Goal: Transaction & Acquisition: Book appointment/travel/reservation

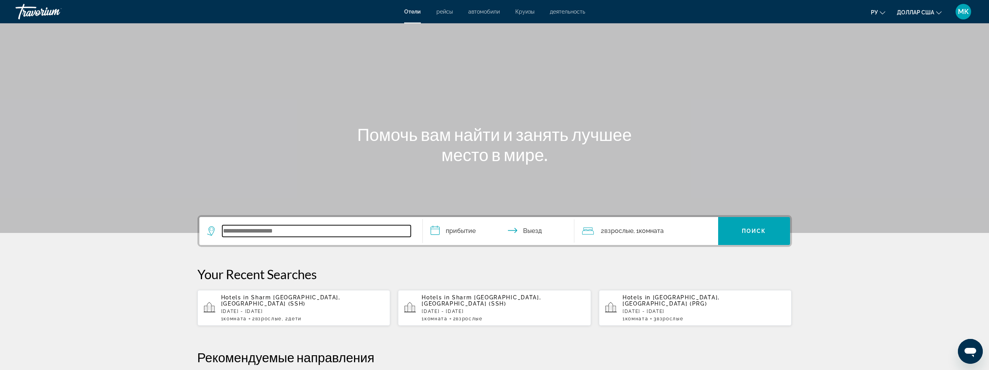
click at [272, 232] on input "Виджет поиска" at bounding box center [316, 231] width 188 height 12
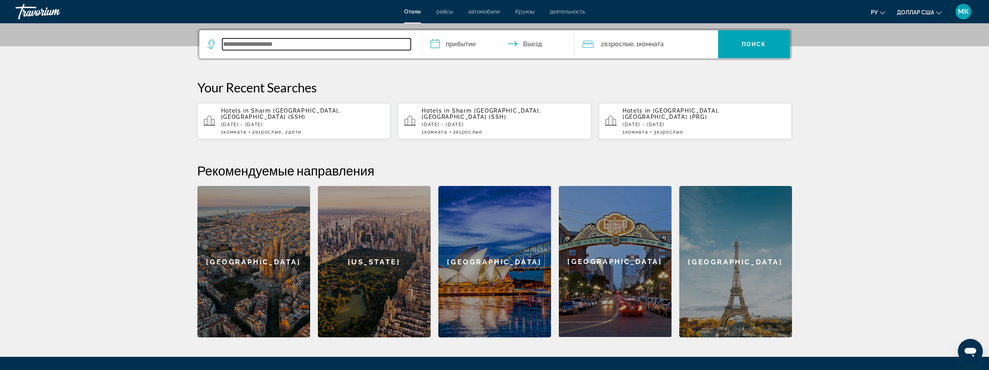
scroll to position [190, 0]
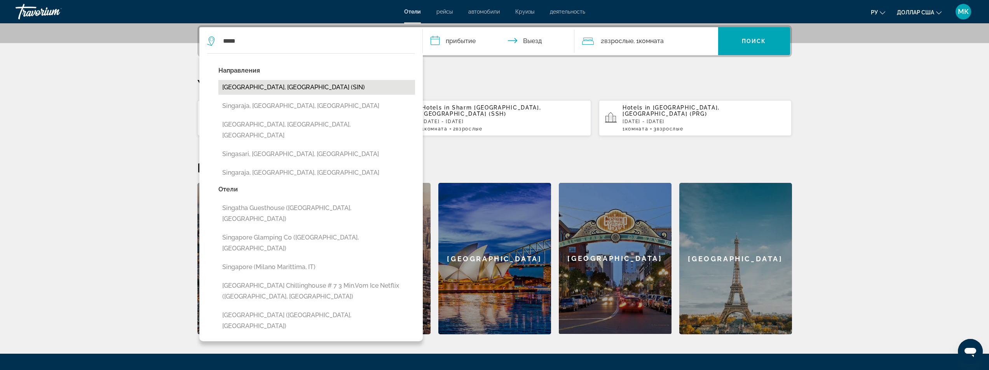
click at [232, 84] on button "Singapore, Singapore (SIN)" at bounding box center [316, 87] width 197 height 15
type input "**********"
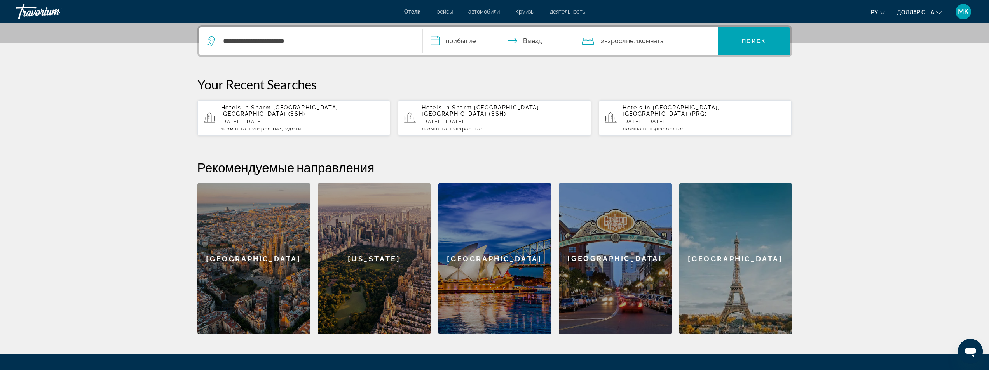
click at [435, 38] on input "**********" at bounding box center [500, 42] width 155 height 30
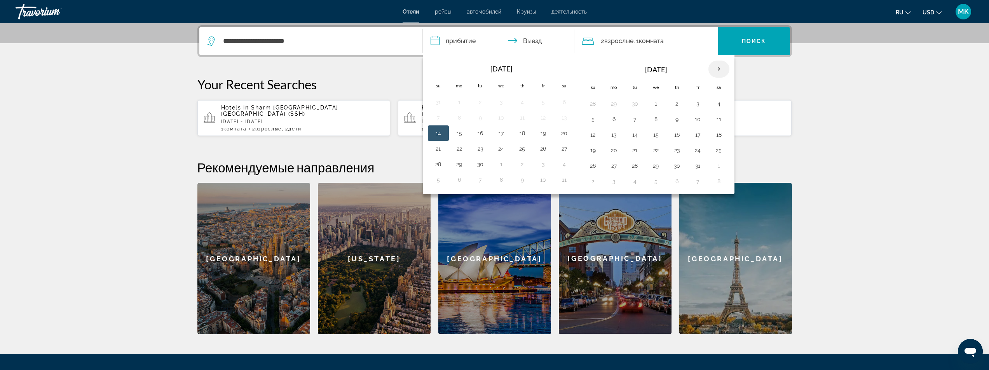
click at [713, 67] on th "Next month" at bounding box center [718, 69] width 21 height 17
click at [611, 135] on button "9" at bounding box center [614, 134] width 12 height 11
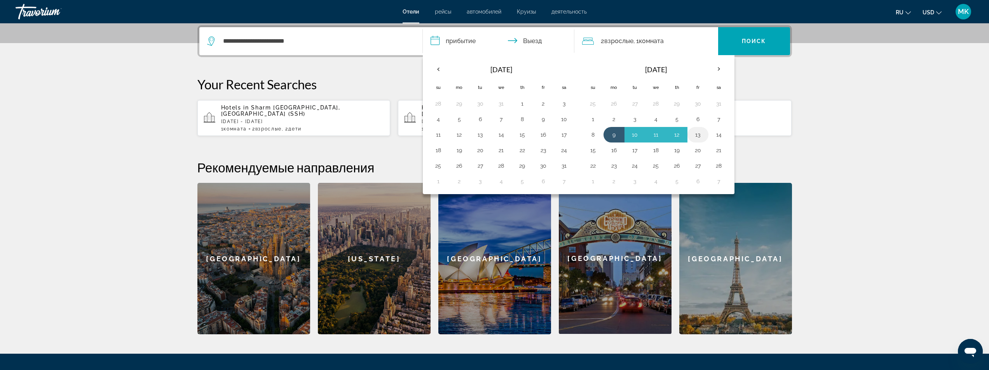
click at [695, 134] on button "13" at bounding box center [697, 134] width 12 height 11
type input "**********"
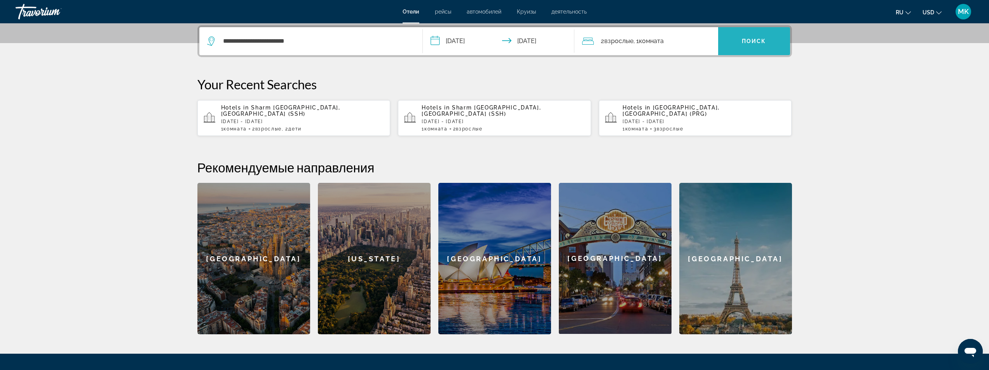
click at [753, 37] on span "Search widget" at bounding box center [754, 41] width 72 height 19
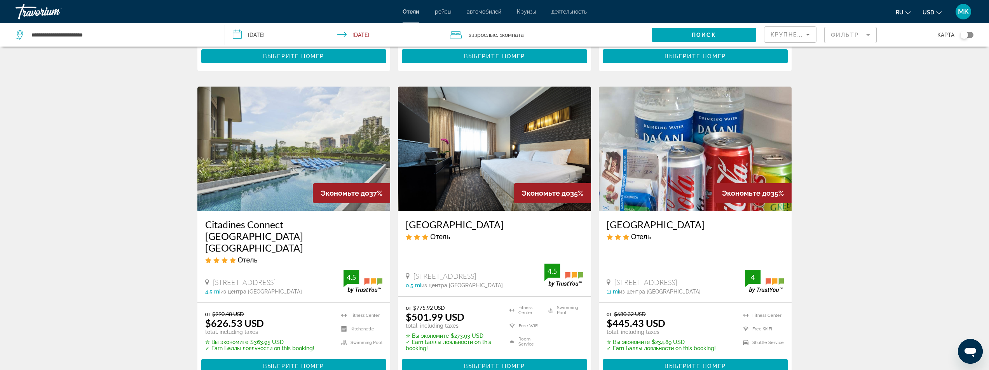
scroll to position [932, 0]
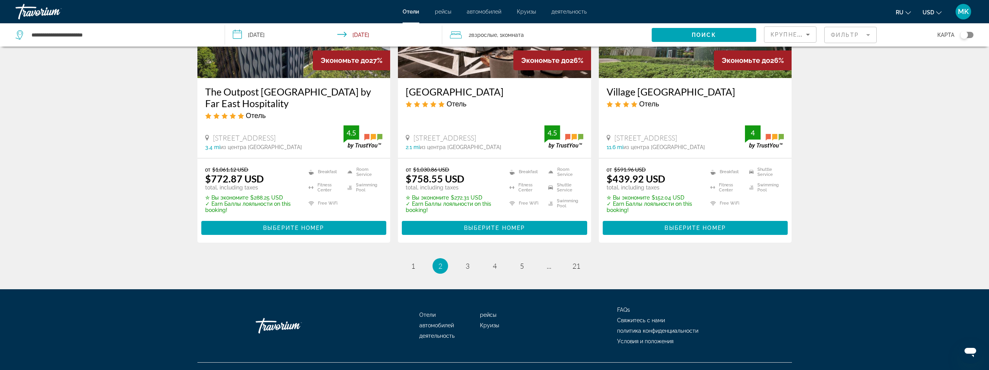
scroll to position [1041, 0]
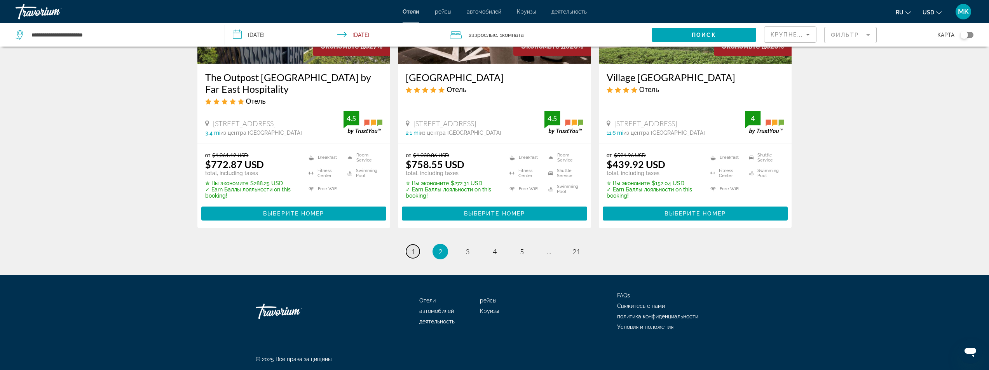
click at [412, 256] on link "page 1" at bounding box center [413, 252] width 14 height 14
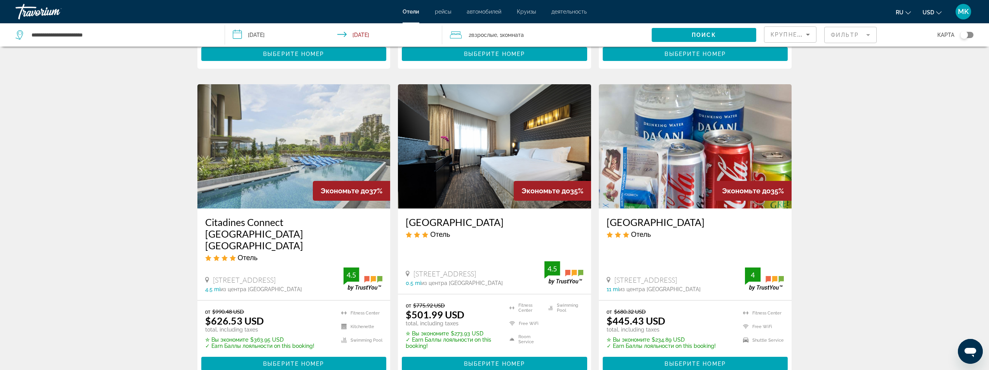
scroll to position [932, 0]
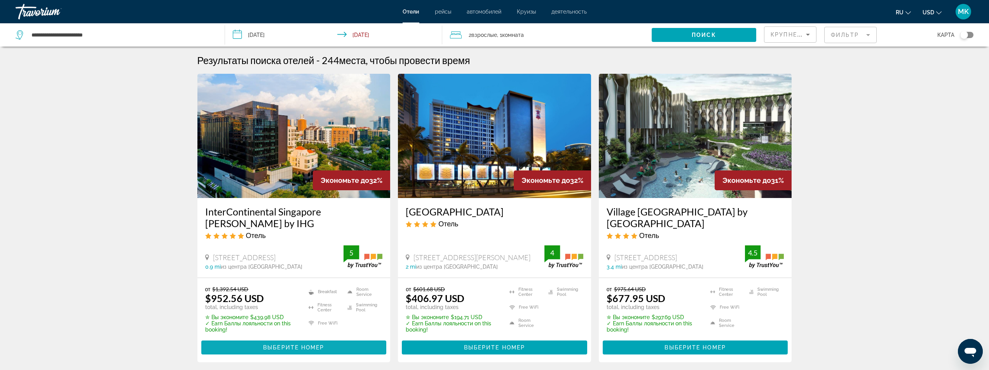
click at [294, 347] on span "Выберите номер" at bounding box center [293, 348] width 61 height 6
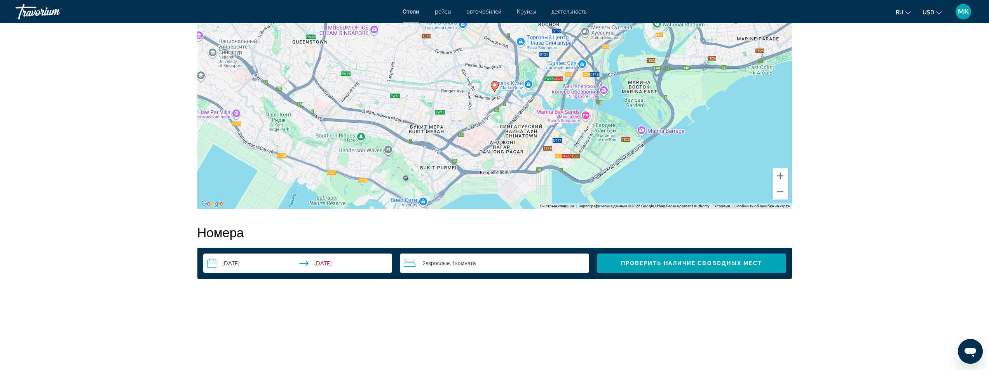
scroll to position [816, 0]
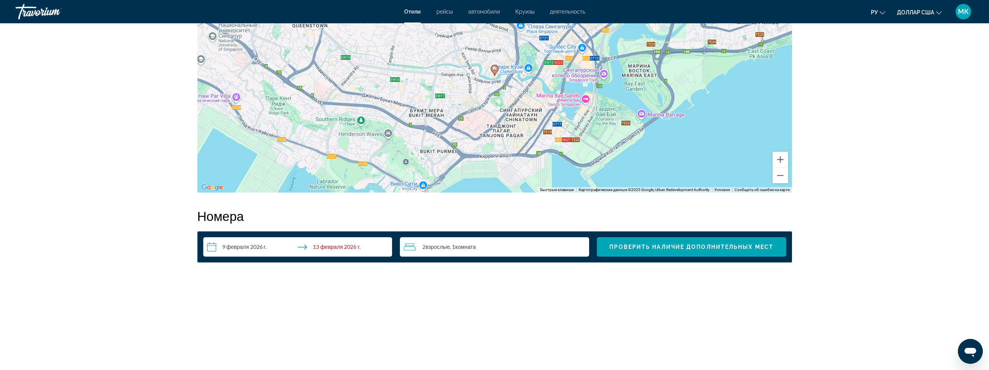
scroll to position [699, 0]
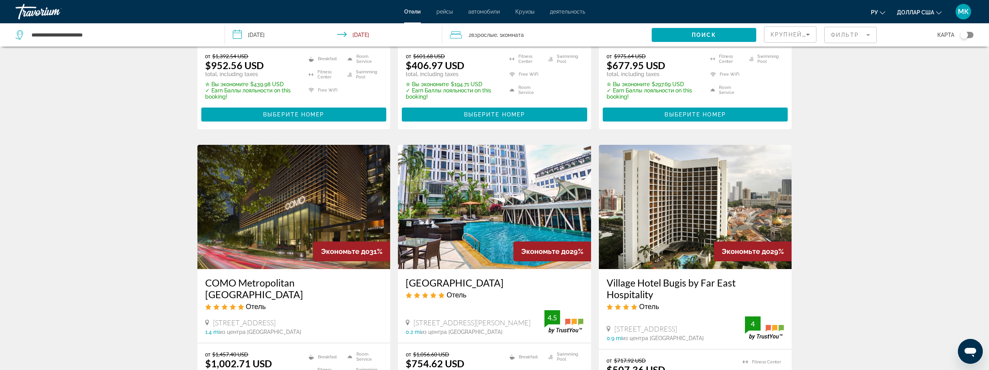
scroll to position [350, 0]
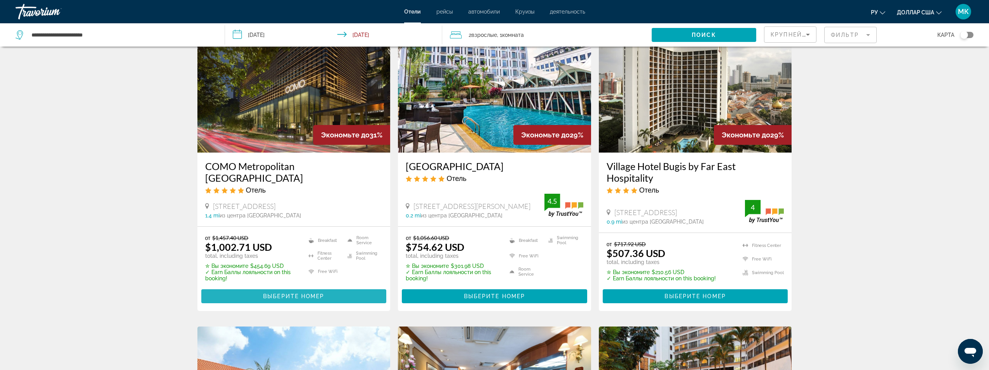
click at [274, 293] on span "Выберите номер" at bounding box center [293, 296] width 61 height 6
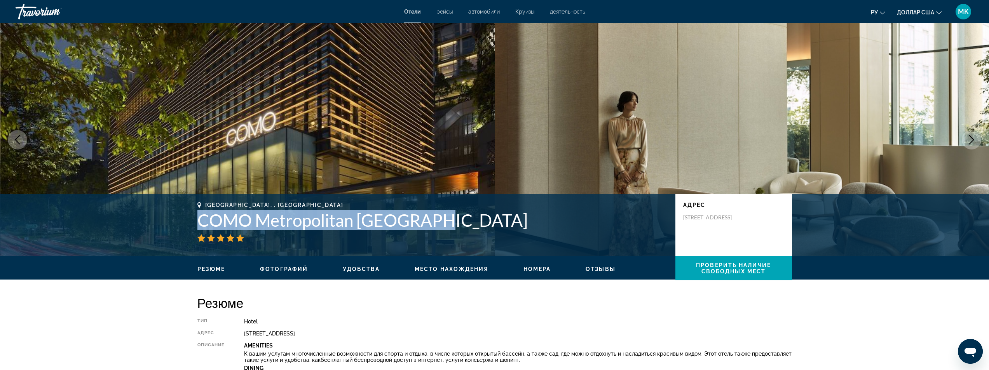
drag, startPoint x: 432, startPoint y: 225, endPoint x: 192, endPoint y: 219, distance: 240.9
click at [192, 219] on div "[GEOGRAPHIC_DATA], , [GEOGRAPHIC_DATA] COMO [GEOGRAPHIC_DATA] адрес [STREET_ADD…" at bounding box center [494, 225] width 625 height 47
copy h1 "COMO Metropolitan [GEOGRAPHIC_DATA]"
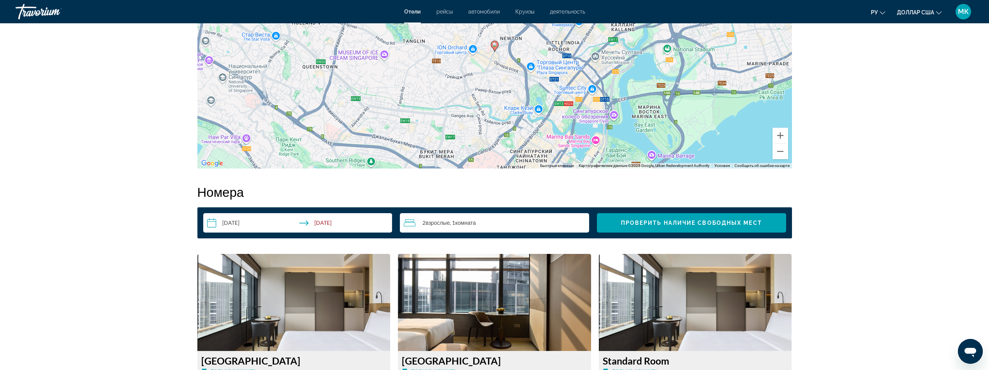
scroll to position [816, 0]
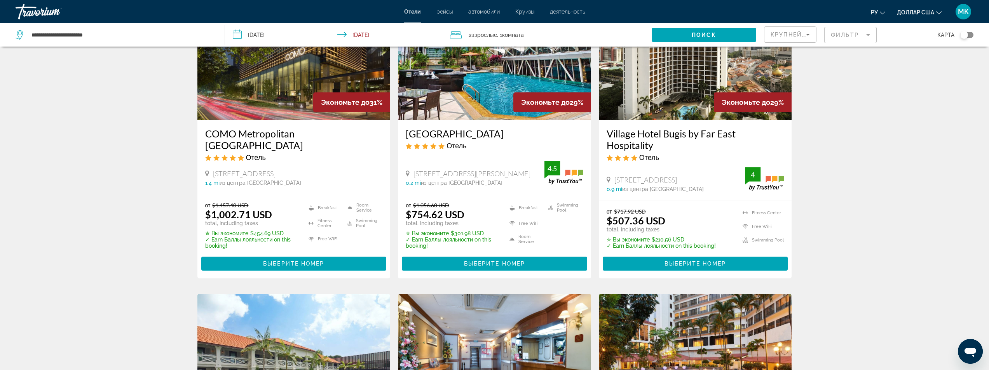
scroll to position [350, 0]
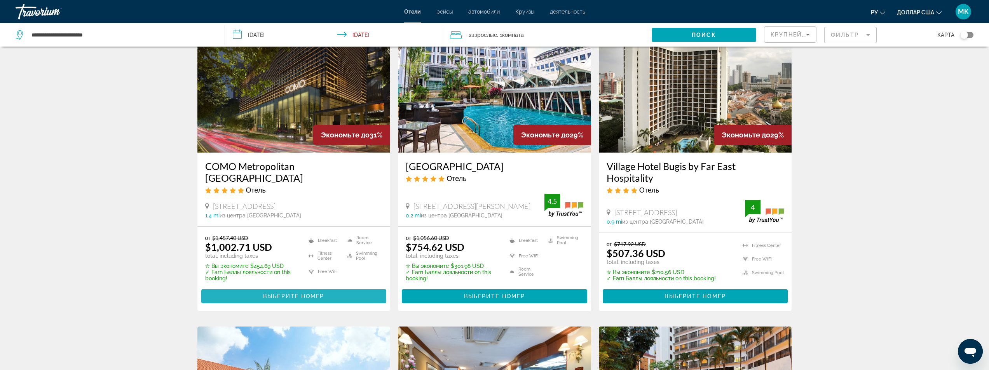
click at [302, 294] on span "Выберите номер" at bounding box center [293, 296] width 61 height 6
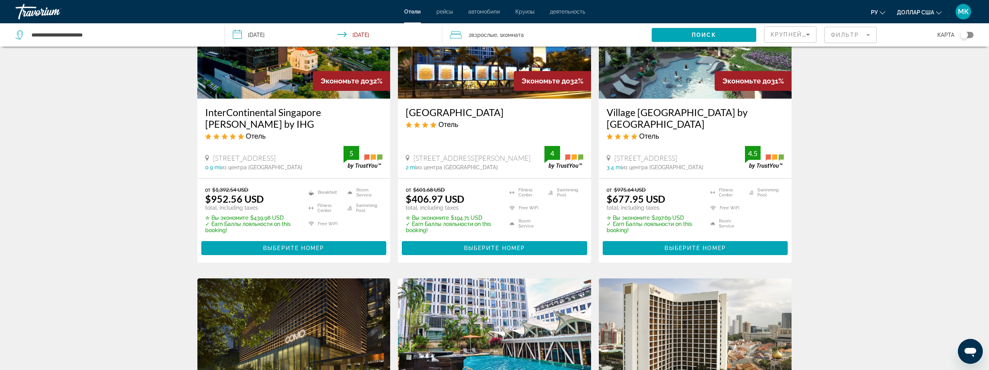
scroll to position [117, 0]
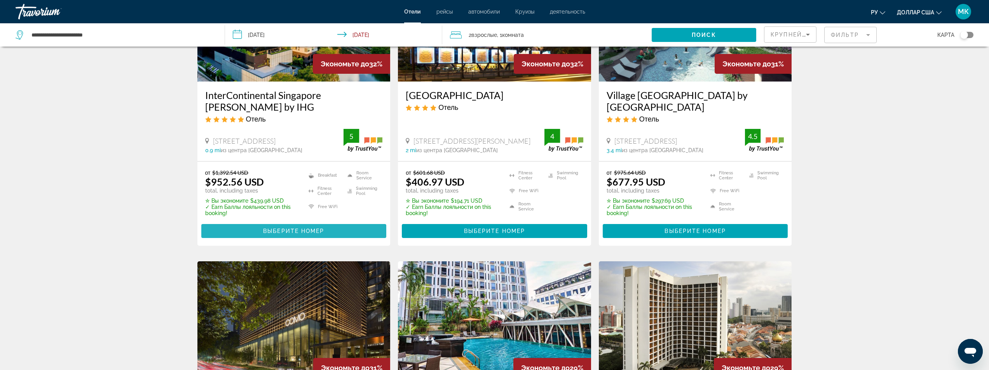
click at [264, 230] on span "Выберите номер" at bounding box center [293, 231] width 61 height 6
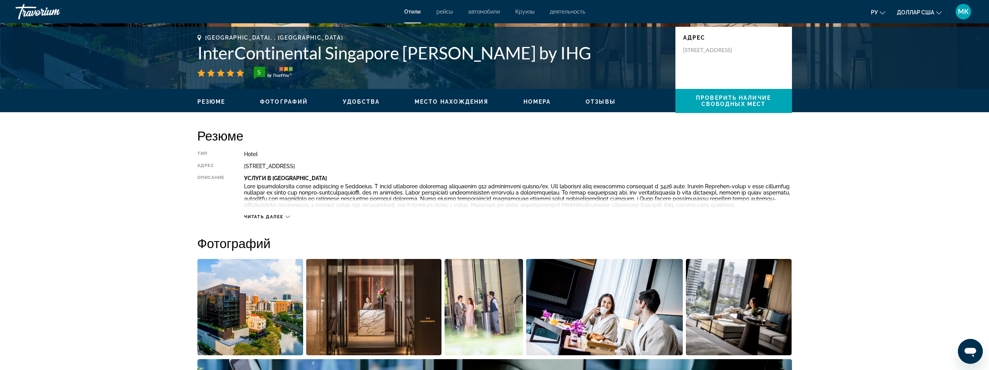
scroll to position [117, 0]
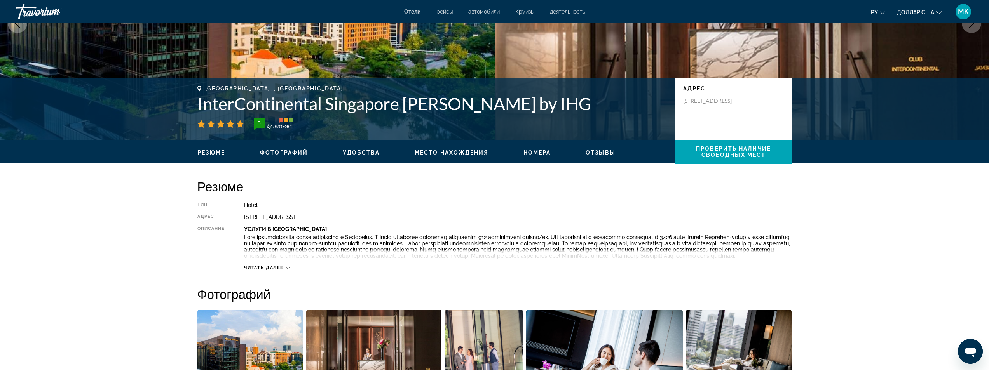
drag, startPoint x: 573, startPoint y: 103, endPoint x: 197, endPoint y: 104, distance: 376.8
click at [197, 104] on div "[GEOGRAPHIC_DATA], , Singapore InterContinental Singapore [PERSON_NAME] by IHG …" at bounding box center [494, 108] width 625 height 47
copy h1 "InterContinental Singapore [PERSON_NAME] by IHG"
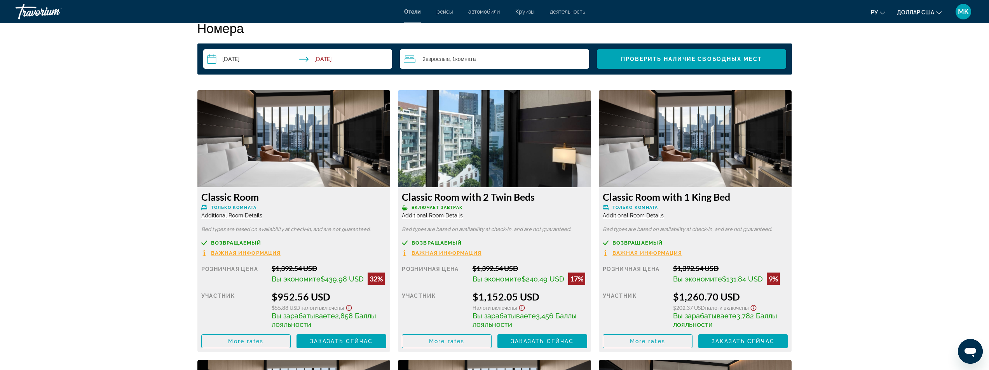
scroll to position [1049, 0]
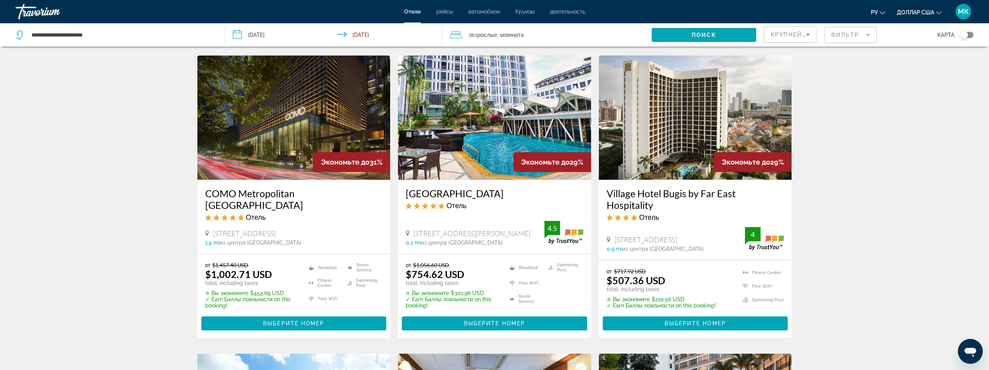
scroll to position [350, 0]
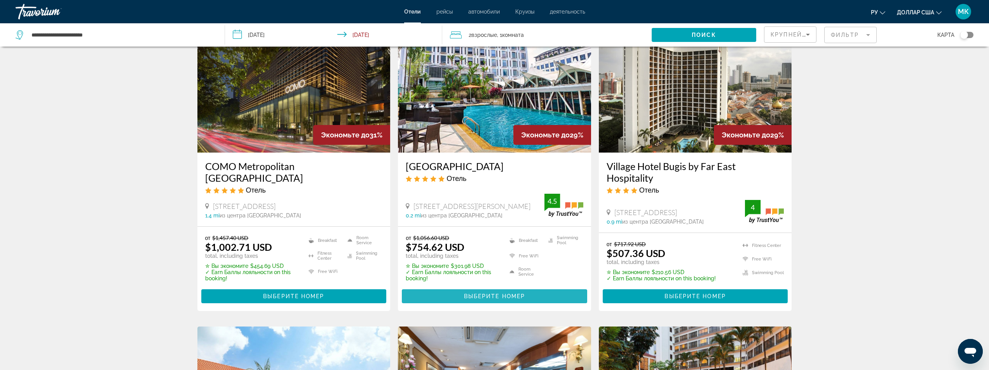
click at [474, 295] on span "Выберите номер" at bounding box center [494, 296] width 61 height 6
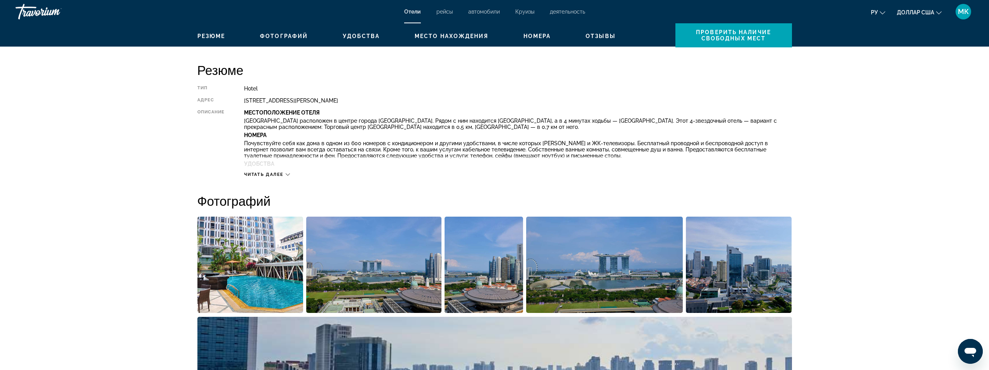
scroll to position [117, 0]
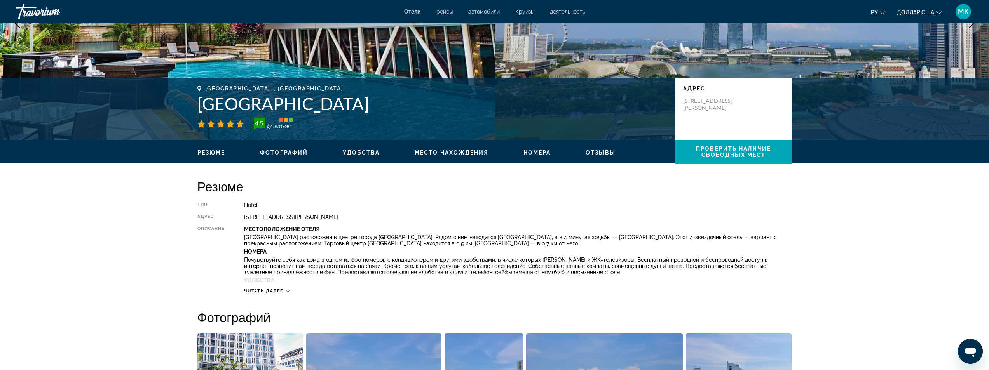
drag, startPoint x: 399, startPoint y: 105, endPoint x: 205, endPoint y: 104, distance: 193.8
click at [198, 99] on h1 "[GEOGRAPHIC_DATA]" at bounding box center [432, 104] width 470 height 20
copy h1 "[GEOGRAPHIC_DATA]"
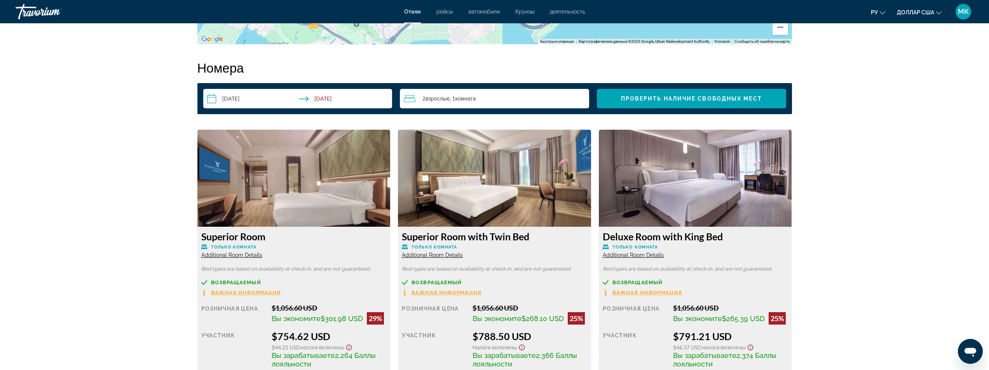
scroll to position [1049, 0]
